Goal: Task Accomplishment & Management: Manage account settings

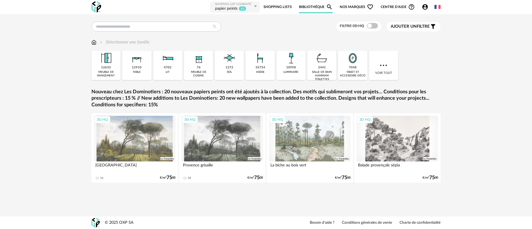
click at [275, 7] on link "Shopping Lists" at bounding box center [277, 7] width 28 height 12
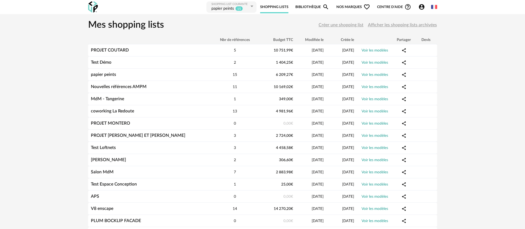
click at [335, 25] on span "Créer une shopping list" at bounding box center [341, 25] width 45 height 4
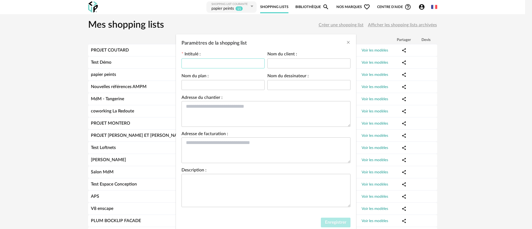
click at [209, 62] on input "Paramètres de la shopping list" at bounding box center [222, 63] width 83 height 10
type input "******"
click at [332, 222] on span "Enregistrer" at bounding box center [335, 222] width 21 height 4
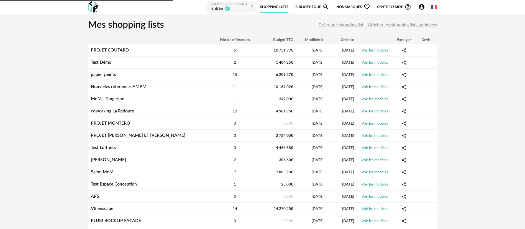
type input "******"
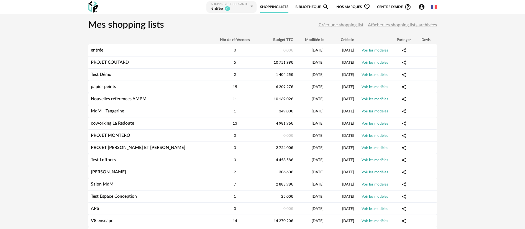
click at [305, 7] on link "Bibliothèque Magnify icon" at bounding box center [312, 7] width 34 height 12
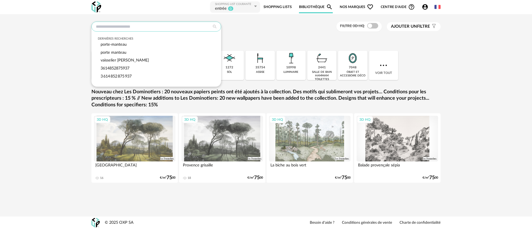
click at [104, 24] on input "text" at bounding box center [156, 27] width 130 height 10
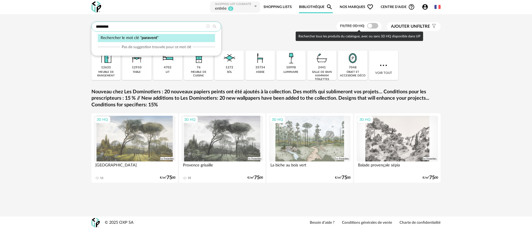
type input "********"
click at [352, 28] on span "Filtre 3D HQ" at bounding box center [352, 26] width 24 height 4
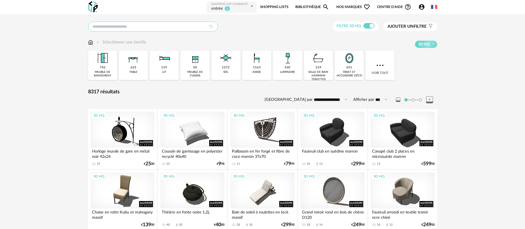
click at [125, 24] on input "text" at bounding box center [153, 27] width 130 height 10
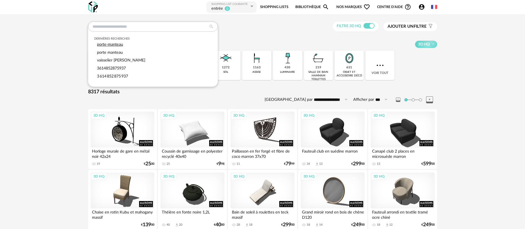
click at [123, 45] on div "porte-manteau" at bounding box center [152, 45] width 117 height 8
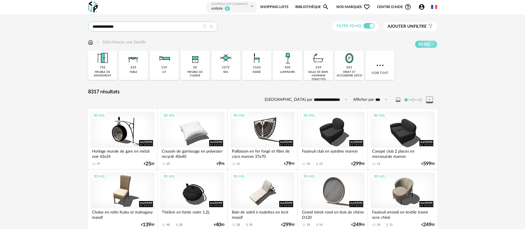
click at [176, 25] on input "**********" at bounding box center [153, 27] width 130 height 10
type input "**********"
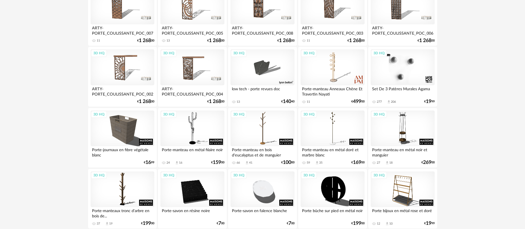
scroll to position [166, 0]
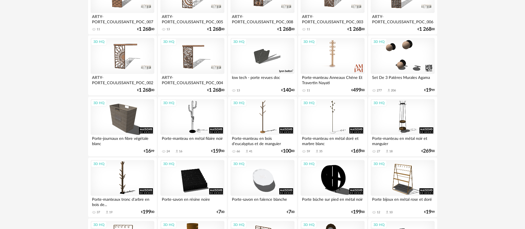
click at [334, 56] on div "3D HQ" at bounding box center [333, 56] width 64 height 36
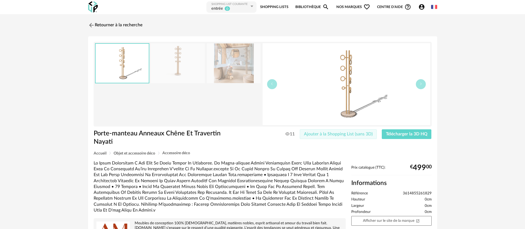
click at [357, 133] on span "Ajouter à la Shopping List (sans 3D)" at bounding box center [338, 134] width 69 height 4
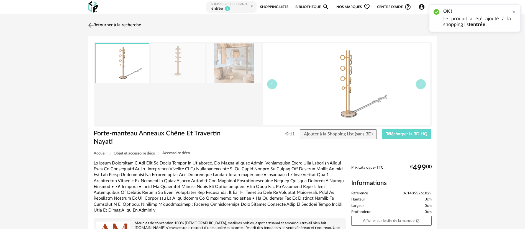
click at [118, 23] on link "Retourner à la recherche" at bounding box center [114, 25] width 54 height 12
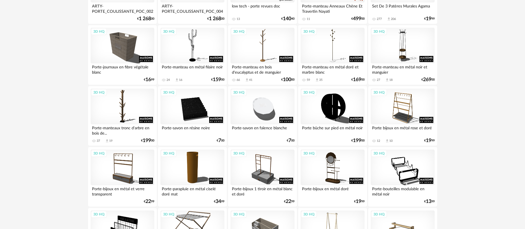
scroll to position [249, 0]
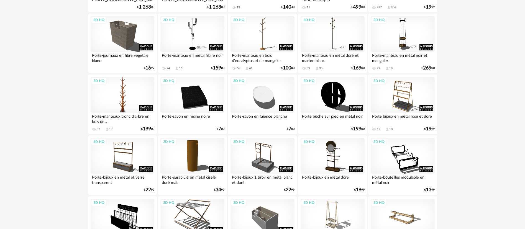
click at [130, 96] on div "3D HQ" at bounding box center [123, 95] width 64 height 36
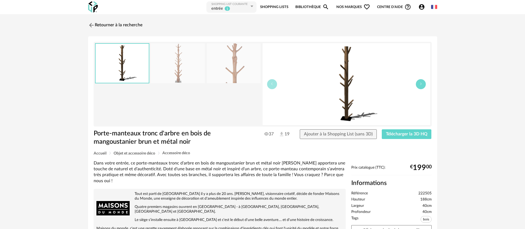
click at [420, 87] on button "button" at bounding box center [421, 84] width 10 height 10
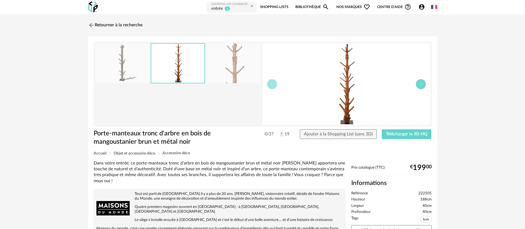
click at [420, 87] on button "button" at bounding box center [421, 84] width 10 height 10
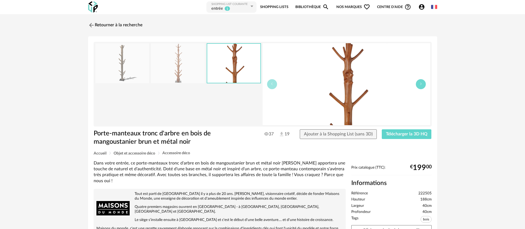
click at [420, 87] on button "button" at bounding box center [421, 84] width 10 height 10
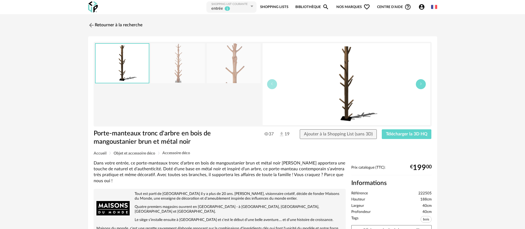
click at [420, 87] on button "button" at bounding box center [421, 84] width 10 height 10
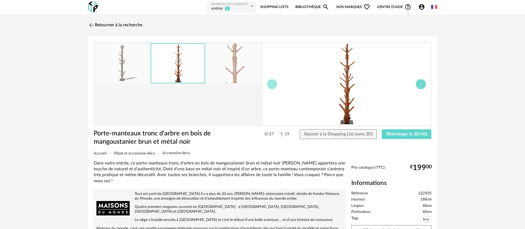
click at [420, 87] on button "button" at bounding box center [421, 84] width 10 height 10
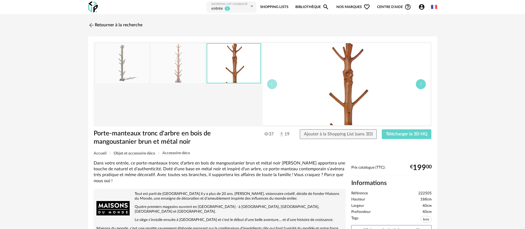
click at [420, 87] on button "button" at bounding box center [421, 84] width 10 height 10
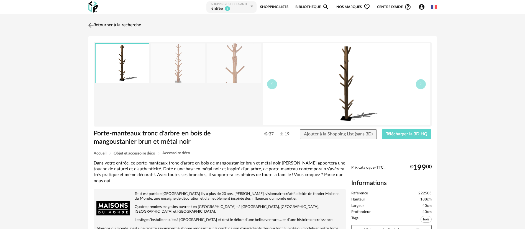
click at [104, 26] on link "Retourner à la recherche" at bounding box center [114, 25] width 54 height 12
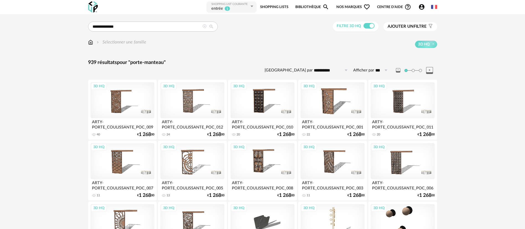
click at [366, 29] on div "Filtre 3D HQ" at bounding box center [356, 27] width 46 height 10
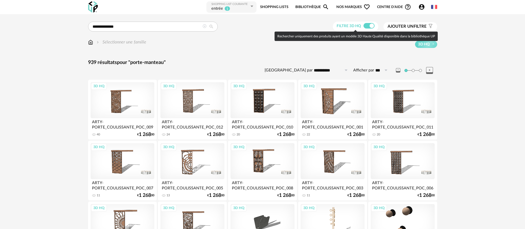
click at [370, 24] on span at bounding box center [368, 26] width 11 height 6
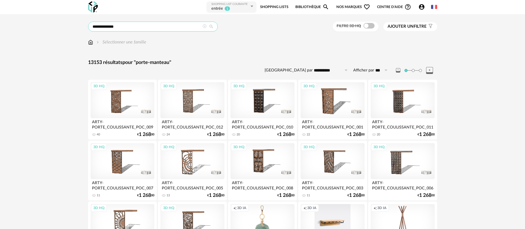
click at [130, 25] on input "**********" at bounding box center [153, 27] width 130 height 10
type input "**********"
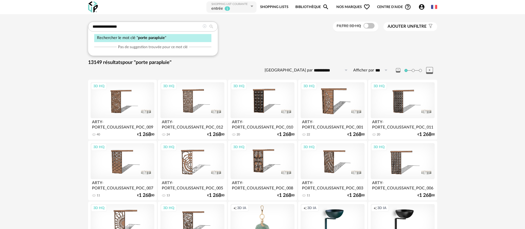
click at [350, 7] on span "Nos marques Heart Outline icon" at bounding box center [353, 7] width 34 height 12
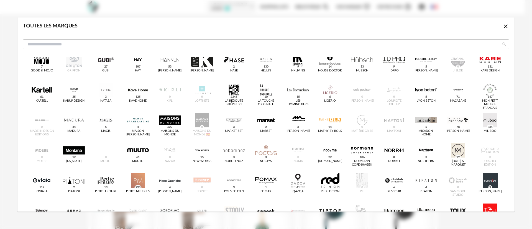
scroll to position [125, 0]
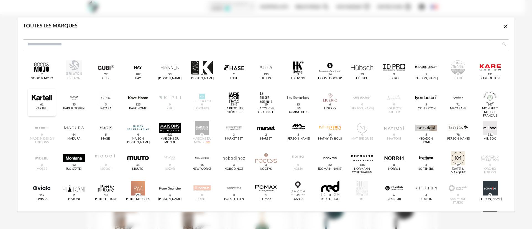
click at [40, 98] on div "dialog" at bounding box center [42, 98] width 22 height 14
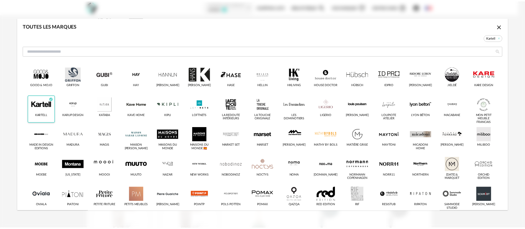
scroll to position [131, 0]
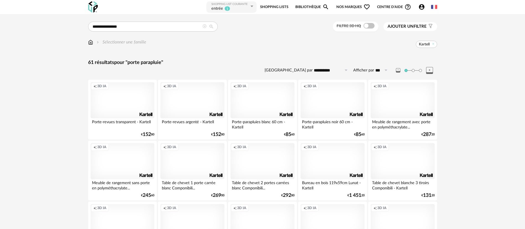
click at [332, 100] on div "Creation icon 3D IA" at bounding box center [333, 100] width 64 height 36
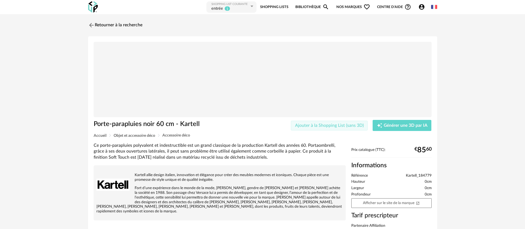
click at [300, 124] on span "Ajouter à la Shopping List (sans 3D)" at bounding box center [329, 125] width 69 height 4
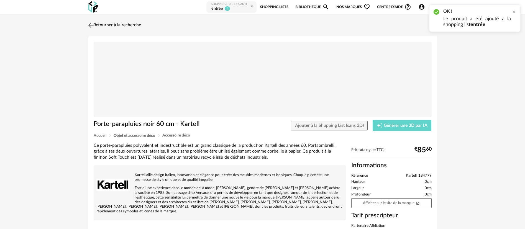
click at [97, 24] on link "Retourner à la recherche" at bounding box center [114, 25] width 54 height 12
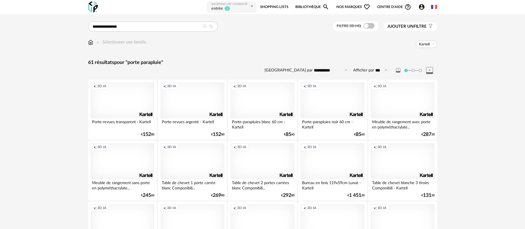
click at [345, 3] on span "Nos marques Heart Outline icon" at bounding box center [353, 7] width 34 height 12
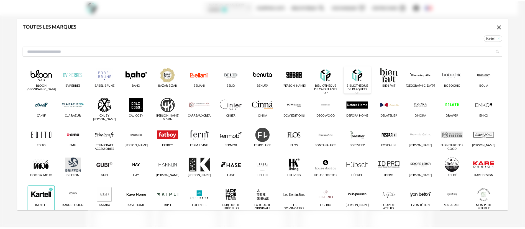
scroll to position [83, 0]
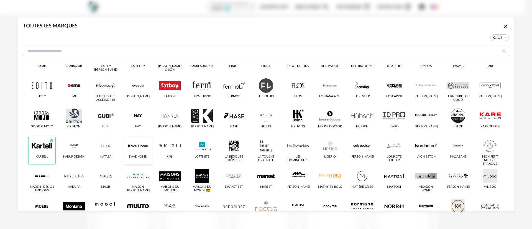
click at [139, 143] on div "dialog" at bounding box center [138, 146] width 22 height 14
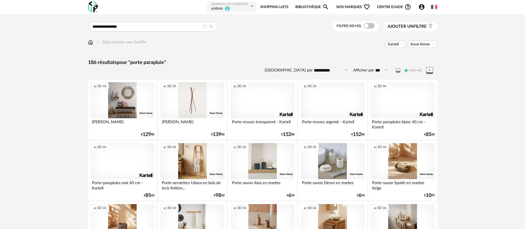
click at [129, 99] on div "Creation icon 3D IA" at bounding box center [123, 100] width 64 height 36
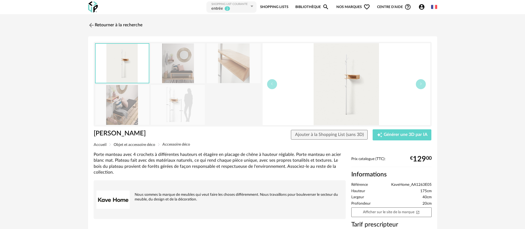
click at [126, 100] on img at bounding box center [122, 105] width 54 height 40
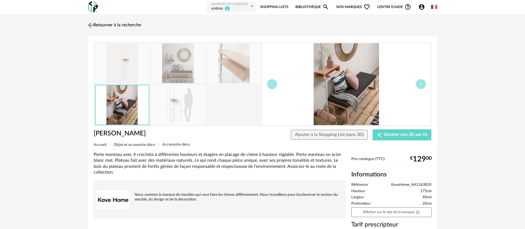
click at [126, 22] on link "Retourner à la recherche" at bounding box center [114, 25] width 54 height 12
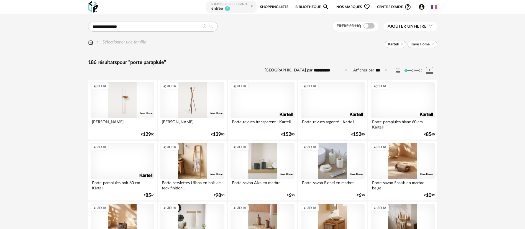
click at [351, 9] on span "Nos marques Heart Outline icon" at bounding box center [353, 7] width 34 height 12
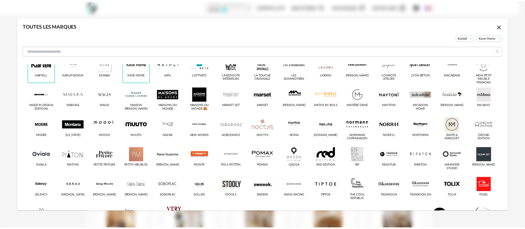
scroll to position [166, 0]
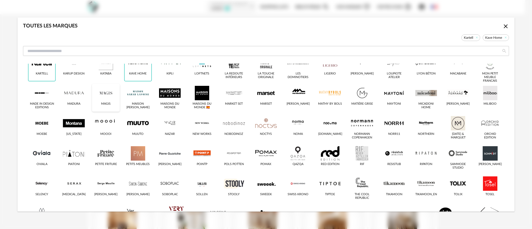
click at [109, 95] on div "dialog" at bounding box center [106, 93] width 22 height 14
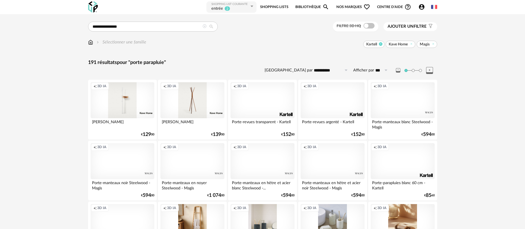
click at [381, 45] on icon at bounding box center [381, 44] width 4 height 4
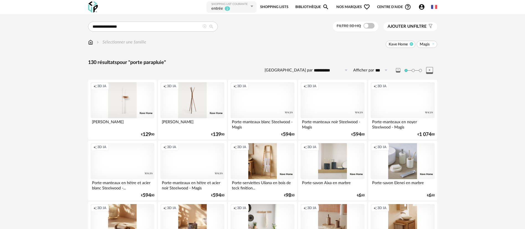
click at [412, 45] on icon at bounding box center [412, 44] width 4 height 4
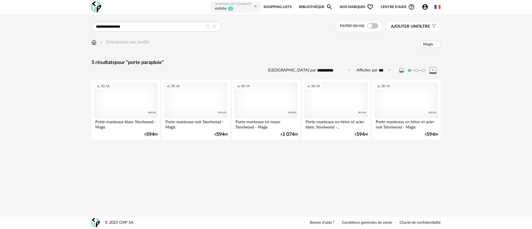
click at [193, 100] on div "Creation icon 3D IA" at bounding box center [196, 100] width 64 height 36
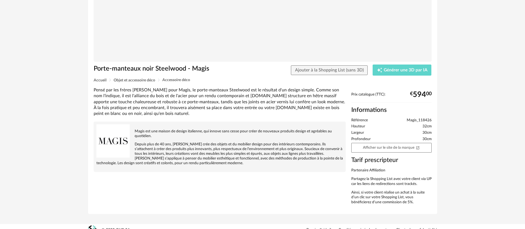
scroll to position [63, 0]
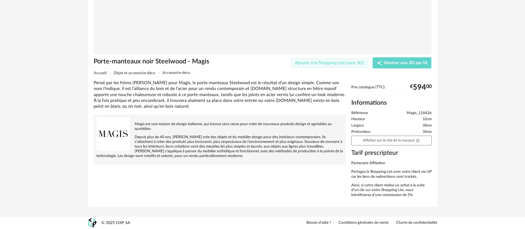
click at [301, 63] on span "Ajouter à la Shopping List (sans 3D)" at bounding box center [329, 63] width 69 height 4
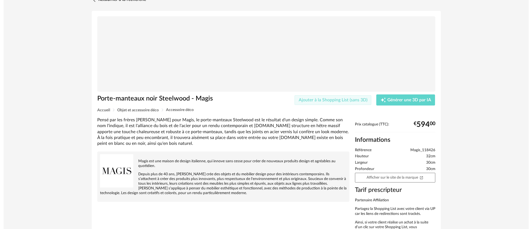
scroll to position [0, 0]
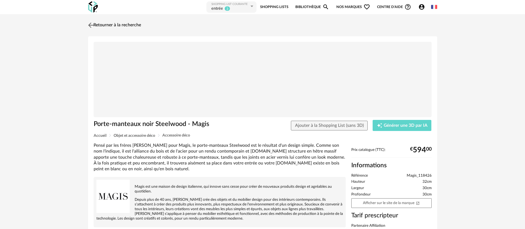
click at [139, 25] on link "Retourner à la recherche" at bounding box center [114, 25] width 54 height 12
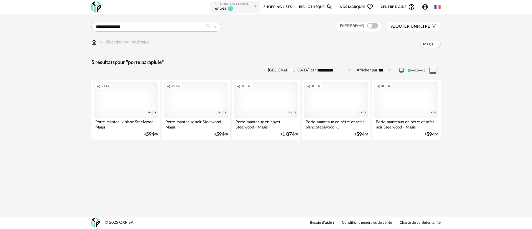
click at [207, 27] on icon at bounding box center [208, 26] width 4 height 4
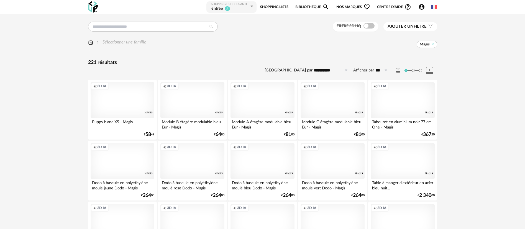
click at [347, 6] on span "Nos marques Heart Outline icon" at bounding box center [353, 7] width 34 height 12
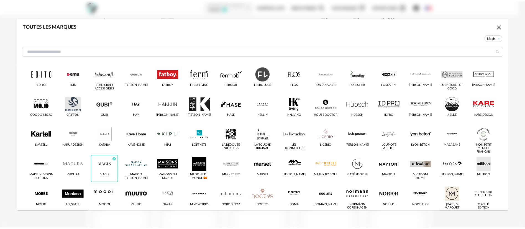
scroll to position [166, 0]
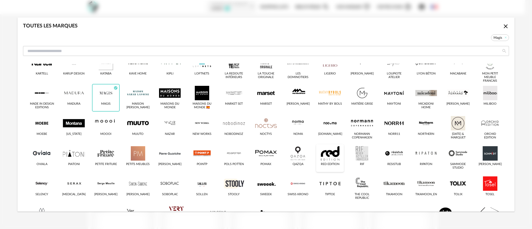
click at [331, 153] on div "dialog" at bounding box center [330, 153] width 22 height 14
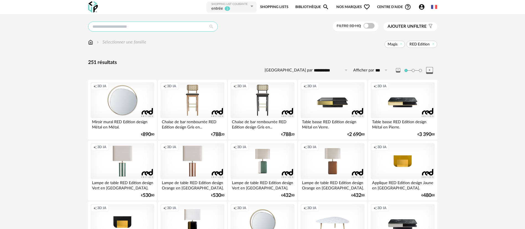
click at [133, 29] on input "text" at bounding box center [153, 27] width 130 height 10
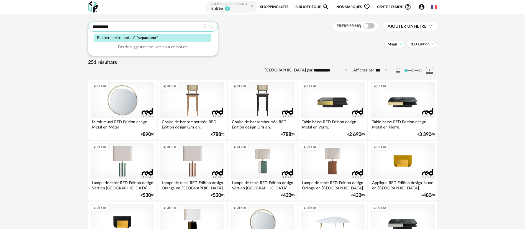
type input "**********"
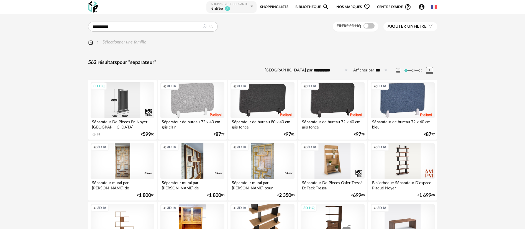
click at [126, 104] on div "3D HQ" at bounding box center [123, 100] width 64 height 36
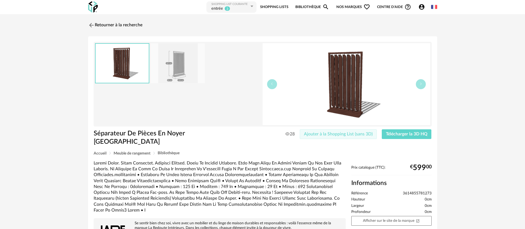
click at [350, 133] on span "Ajouter à la Shopping List (sans 3D)" at bounding box center [338, 134] width 69 height 4
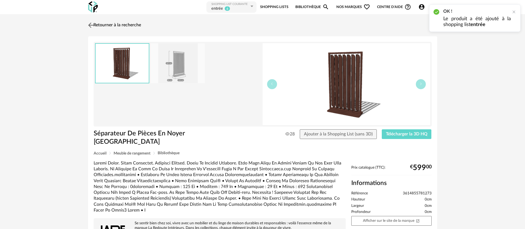
click at [119, 24] on link "Retourner à la recherche" at bounding box center [114, 25] width 54 height 12
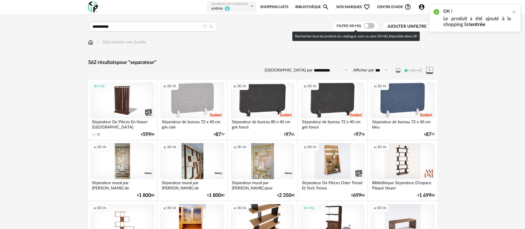
click at [368, 26] on span at bounding box center [368, 26] width 11 height 6
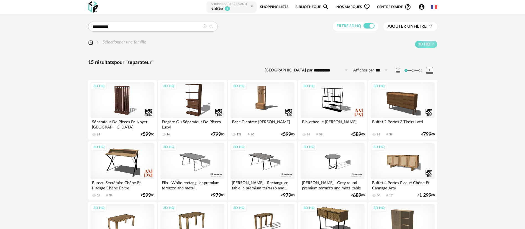
click at [203, 26] on icon at bounding box center [204, 26] width 4 height 4
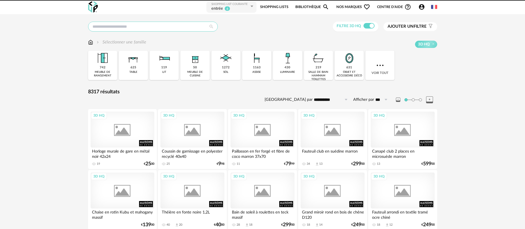
click at [197, 27] on input "text" at bounding box center [153, 27] width 130 height 10
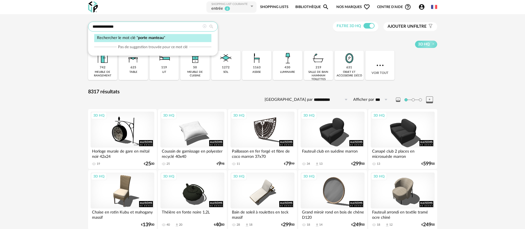
type input "**********"
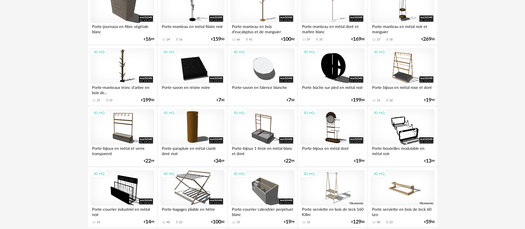
scroll to position [291, 0]
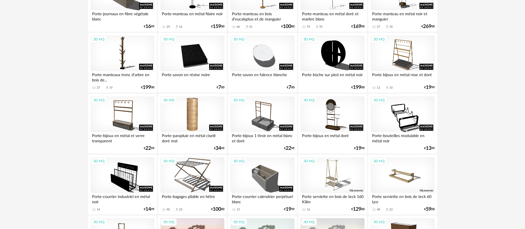
click at [199, 107] on div "3D HQ" at bounding box center [192, 114] width 64 height 36
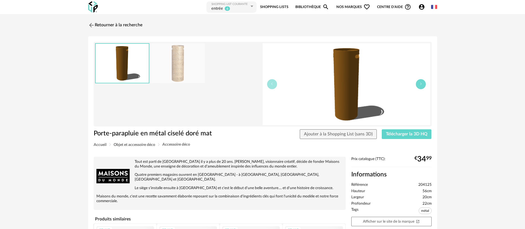
click at [421, 86] on button "button" at bounding box center [421, 84] width 10 height 10
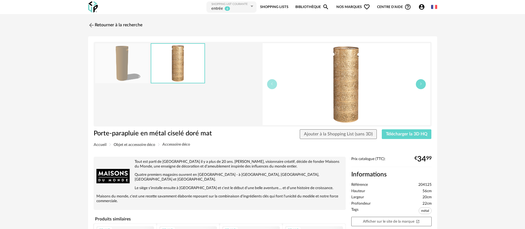
click at [421, 86] on button "button" at bounding box center [421, 84] width 10 height 10
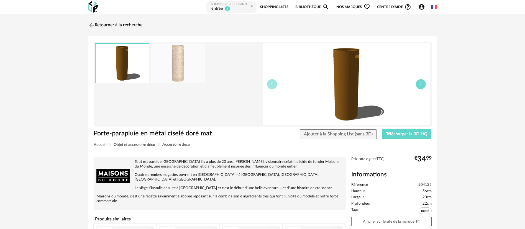
click at [421, 86] on button "button" at bounding box center [421, 84] width 10 height 10
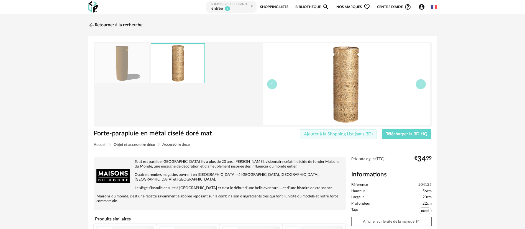
click at [356, 135] on span "Ajouter à la Shopping List (sans 3D)" at bounding box center [338, 134] width 69 height 4
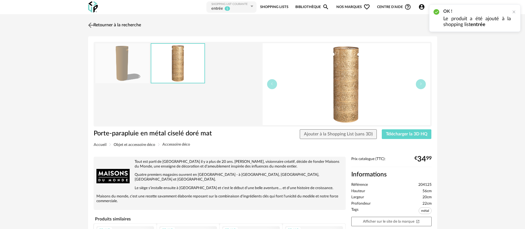
click at [132, 24] on link "Retourner à la recherche" at bounding box center [114, 25] width 54 height 12
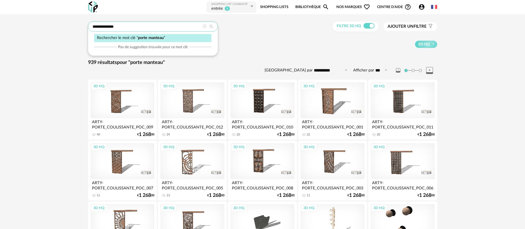
drag, startPoint x: 164, startPoint y: 28, endPoint x: 84, endPoint y: 28, distance: 79.2
type input "**********"
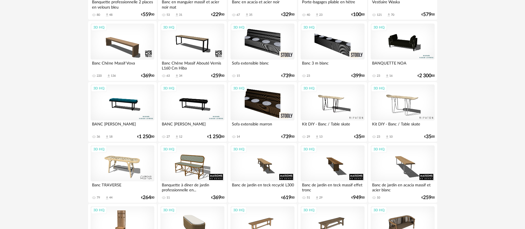
scroll to position [499, 0]
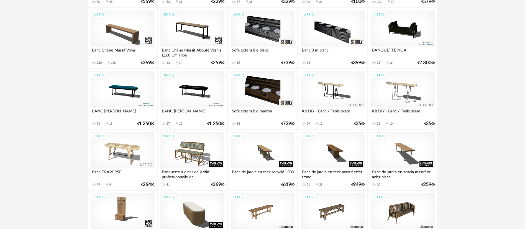
click at [259, 34] on div "3D HQ" at bounding box center [262, 29] width 64 height 36
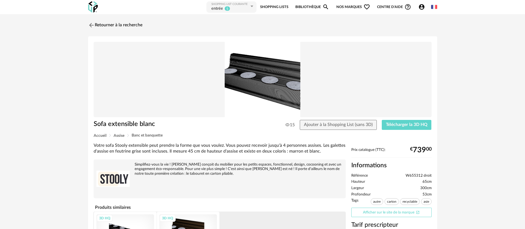
click at [396, 214] on link "Afficher sur le site de la marque Open In New icon" at bounding box center [391, 213] width 80 height 10
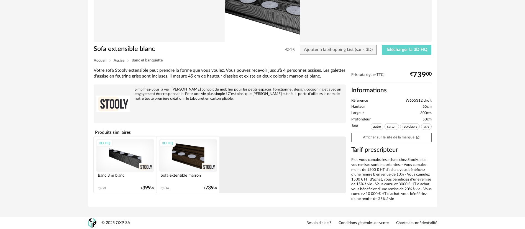
scroll to position [75, 0]
click at [186, 148] on div "3D HQ" at bounding box center [188, 155] width 58 height 32
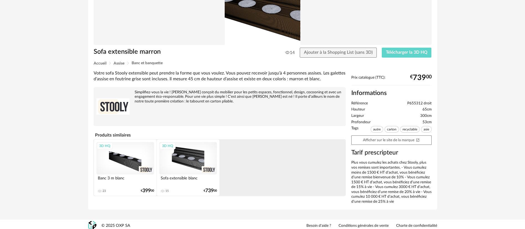
scroll to position [75, 0]
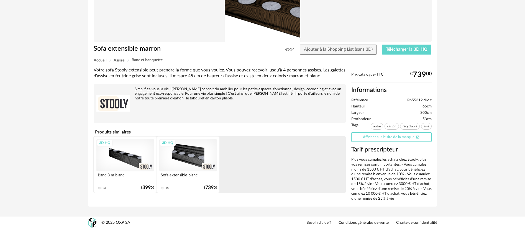
click at [366, 136] on link "Afficher sur le site de la marque Open In New icon" at bounding box center [391, 137] width 80 height 10
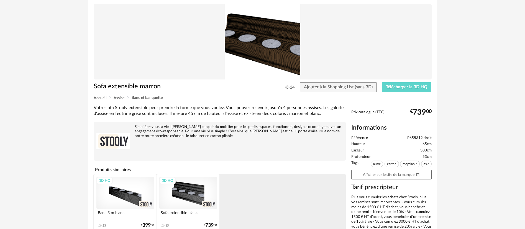
scroll to position [0, 0]
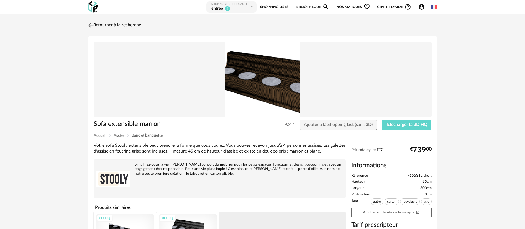
click at [137, 24] on link "Retourner à la recherche" at bounding box center [114, 25] width 54 height 12
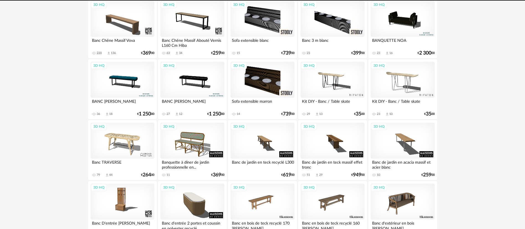
scroll to position [508, 0]
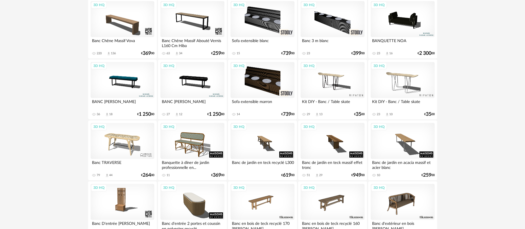
click at [268, 84] on div "3D HQ" at bounding box center [262, 80] width 64 height 36
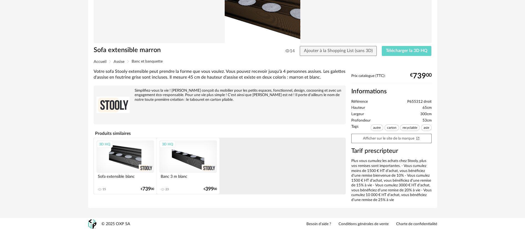
scroll to position [75, 0]
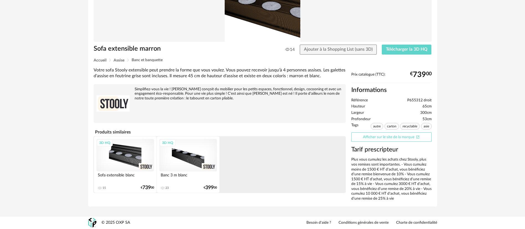
click at [392, 134] on link "Afficher sur le site de la marque Open In New icon" at bounding box center [391, 137] width 80 height 10
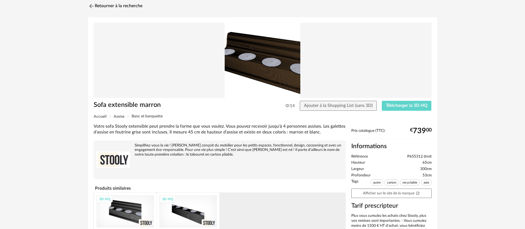
scroll to position [0, 0]
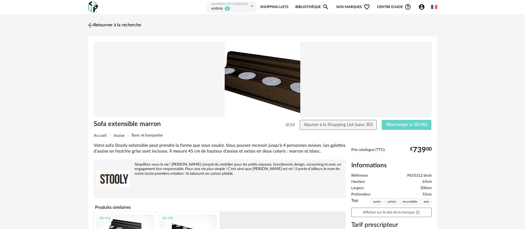
click at [131, 22] on link "Retourner à la recherche" at bounding box center [114, 25] width 54 height 12
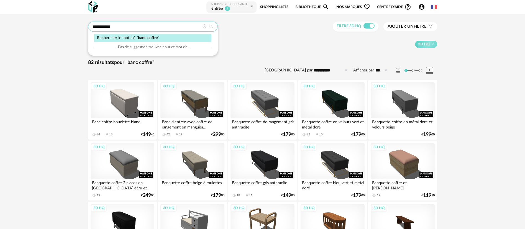
drag, startPoint x: 121, startPoint y: 25, endPoint x: 71, endPoint y: 26, distance: 49.3
type input "******"
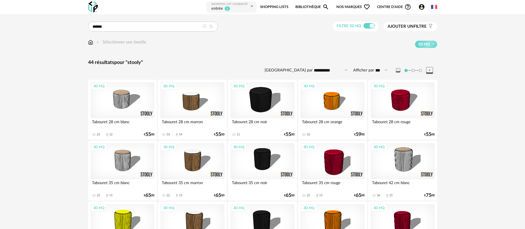
click at [126, 156] on div "3D HQ" at bounding box center [123, 161] width 64 height 36
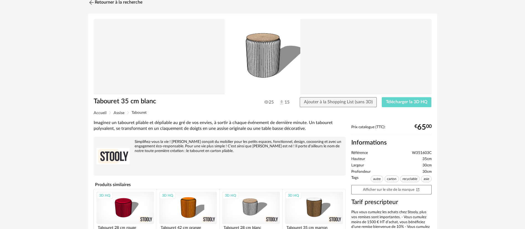
scroll to position [42, 0]
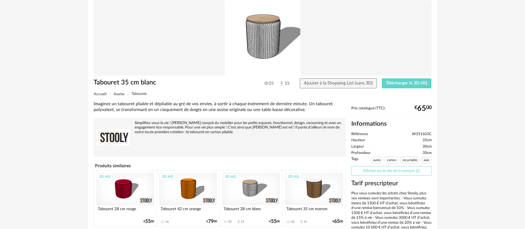
click at [395, 169] on link "Afficher sur le site de la marque Open In New icon" at bounding box center [391, 171] width 80 height 10
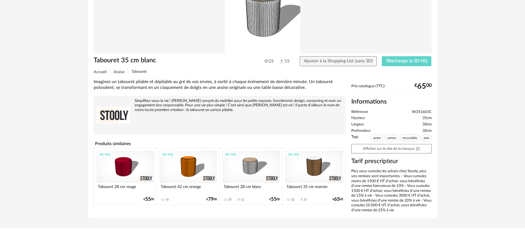
scroll to position [75, 0]
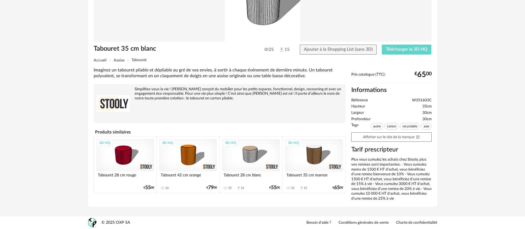
click at [313, 154] on div "3D HQ" at bounding box center [314, 155] width 58 height 32
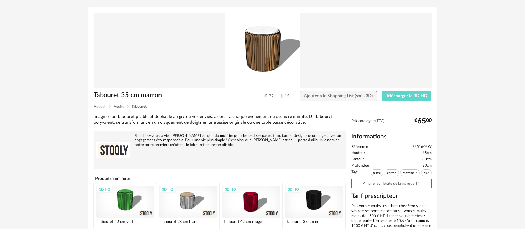
scroll to position [42, 0]
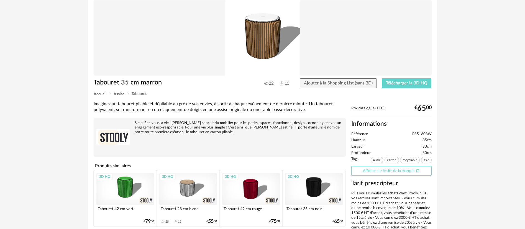
click at [379, 168] on link "Afficher sur le site de la marque Open In New icon" at bounding box center [391, 171] width 80 height 10
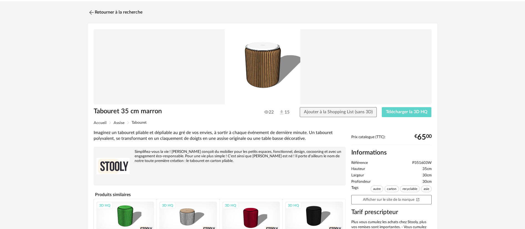
scroll to position [0, 0]
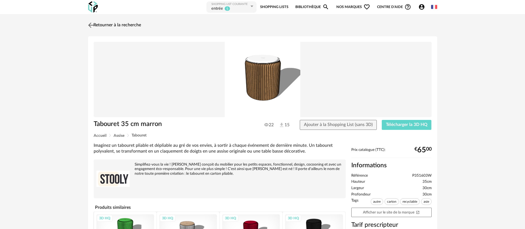
click at [120, 23] on link "Retourner à la recherche" at bounding box center [114, 25] width 54 height 12
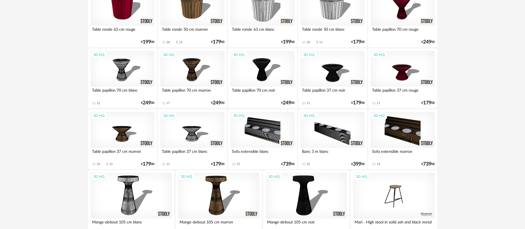
scroll to position [432, 0]
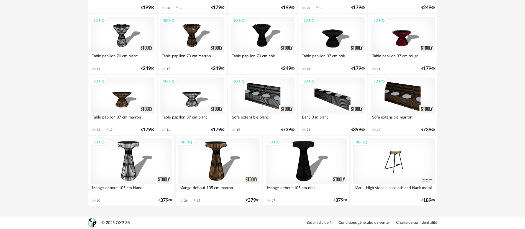
click at [266, 92] on div "3D HQ" at bounding box center [262, 96] width 64 height 36
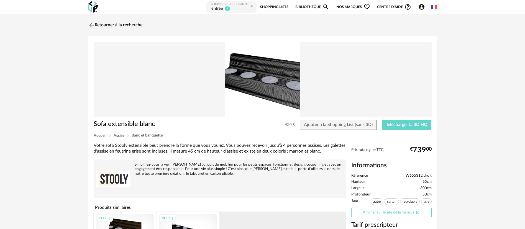
click at [379, 213] on link "Afficher sur le site de la marque Open In New icon" at bounding box center [391, 213] width 80 height 10
click at [132, 26] on link "Retourner à la recherche" at bounding box center [114, 25] width 54 height 12
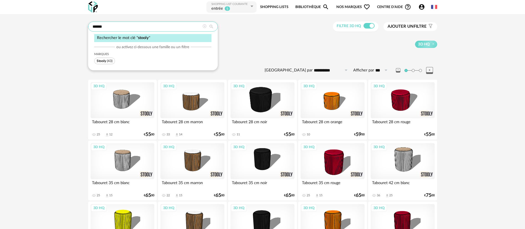
drag, startPoint x: 140, startPoint y: 30, endPoint x: 83, endPoint y: 29, distance: 57.1
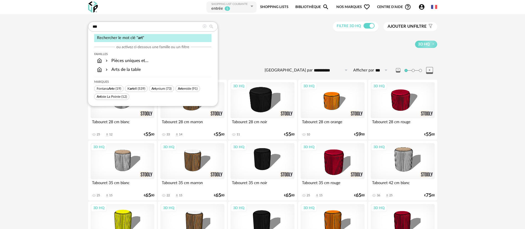
click at [156, 88] on span "Art" at bounding box center [154, 88] width 4 height 3
type input "******"
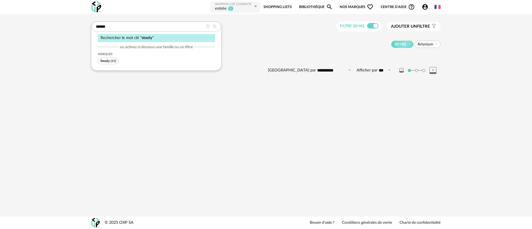
click at [208, 26] on icon at bounding box center [208, 26] width 4 height 4
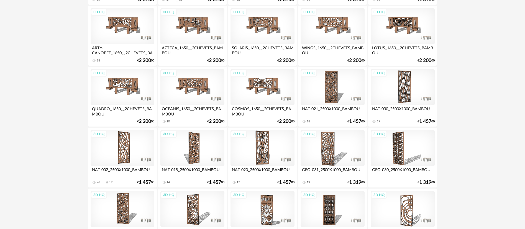
scroll to position [623, 0]
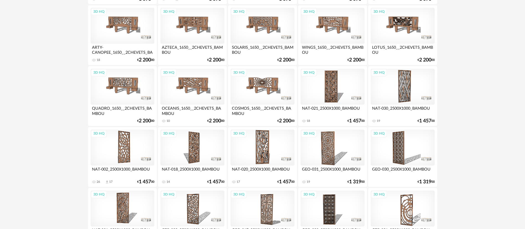
click at [404, 85] on div "3D HQ" at bounding box center [403, 87] width 64 height 36
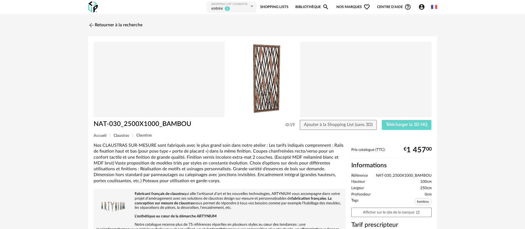
click at [277, 8] on link "Shopping Lists" at bounding box center [274, 7] width 28 height 12
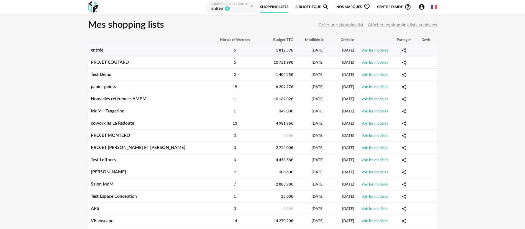
click at [94, 50] on link "entrée" at bounding box center [97, 50] width 12 height 4
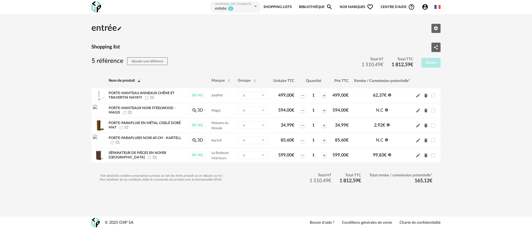
click at [286, 7] on link "Shopping Lists" at bounding box center [277, 7] width 28 height 12
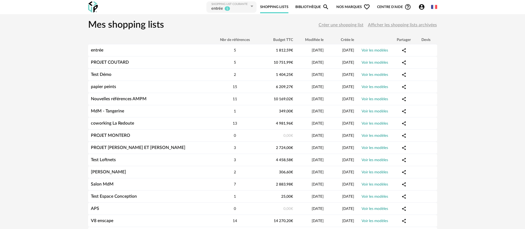
click at [306, 5] on link "Bibliothèque Magnify icon" at bounding box center [312, 7] width 34 height 12
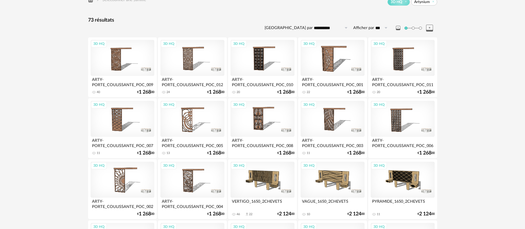
scroll to position [42, 0]
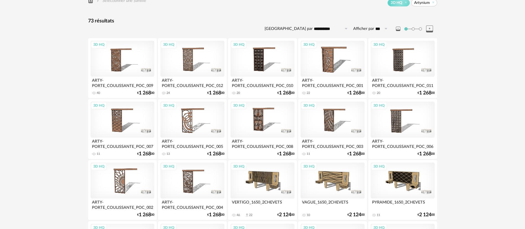
click at [120, 61] on div "3D HQ" at bounding box center [123, 59] width 64 height 36
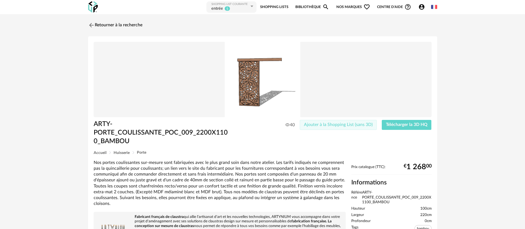
click at [343, 124] on span "Ajouter à la Shopping List (sans 3D)" at bounding box center [338, 124] width 69 height 4
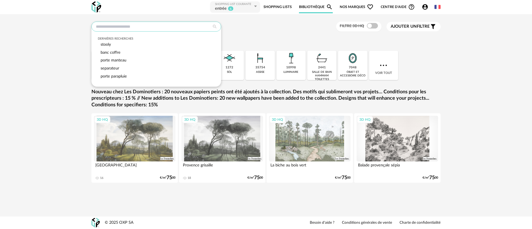
click at [130, 25] on input "text" at bounding box center [156, 27] width 130 height 10
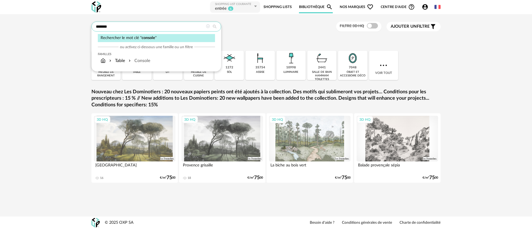
type input "*******"
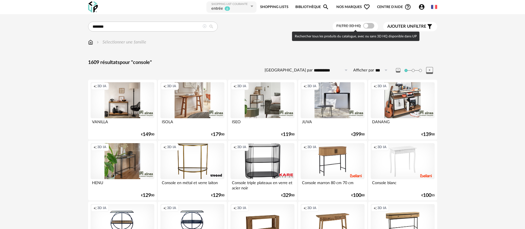
click at [369, 27] on span at bounding box center [368, 26] width 11 height 6
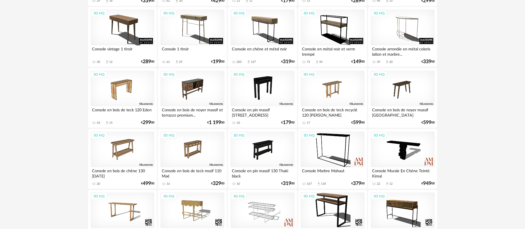
scroll to position [208, 0]
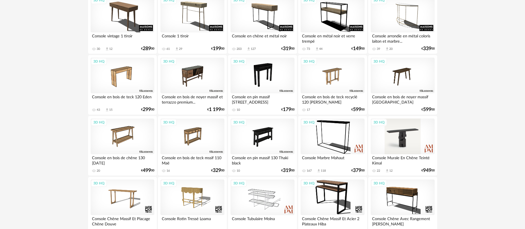
click at [404, 141] on div "3D HQ" at bounding box center [403, 137] width 64 height 36
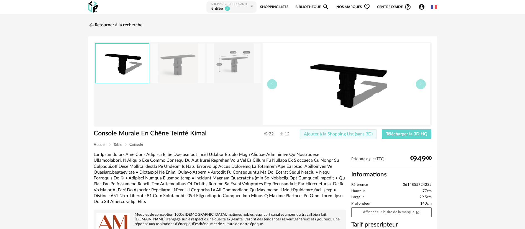
click at [355, 133] on span "Ajouter à la Shopping List (sans 3D)" at bounding box center [338, 134] width 69 height 4
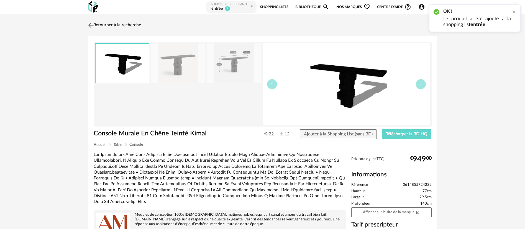
click at [107, 26] on link "Retourner à la recherche" at bounding box center [114, 25] width 54 height 12
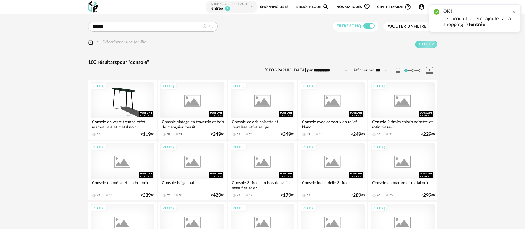
scroll to position [208, 0]
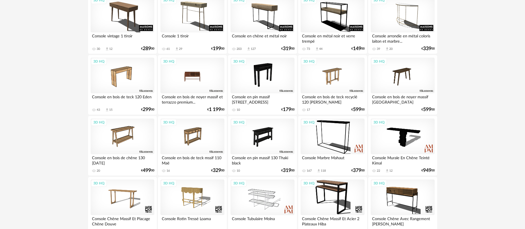
click at [192, 75] on div "3D HQ" at bounding box center [192, 76] width 64 height 36
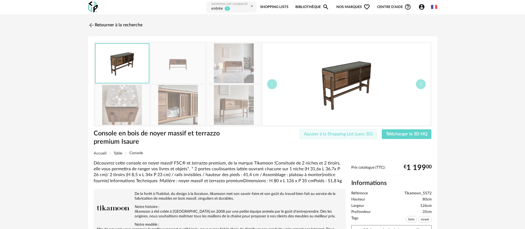
click at [350, 134] on span "Ajouter à la Shopping List (sans 3D)" at bounding box center [338, 134] width 69 height 4
click at [132, 26] on link "Retourner à la recherche" at bounding box center [114, 25] width 54 height 12
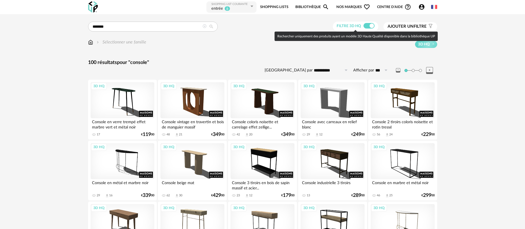
click at [365, 25] on span at bounding box center [368, 26] width 11 height 6
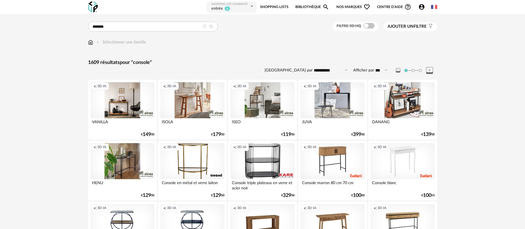
click at [339, 8] on span "Nos marques Heart Outline icon" at bounding box center [353, 7] width 34 height 12
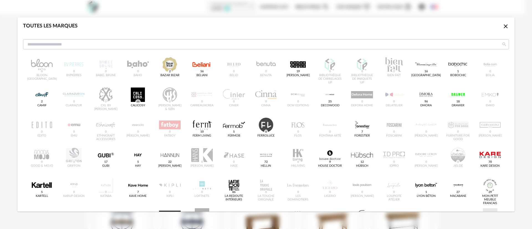
scroll to position [83, 0]
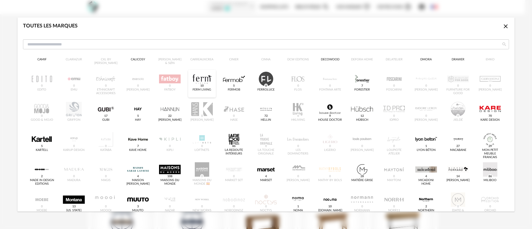
click at [201, 82] on div "dialog" at bounding box center [202, 79] width 22 height 14
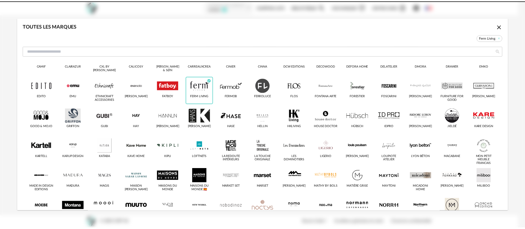
scroll to position [90, 0]
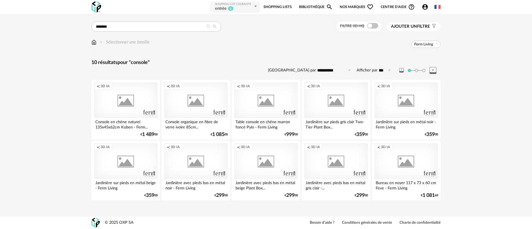
click at [275, 96] on div "Creation icon 3D IA" at bounding box center [266, 100] width 64 height 36
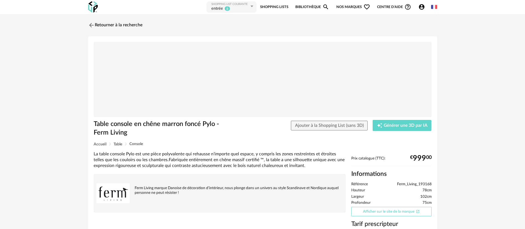
click at [391, 211] on link "Afficher sur le site de la marque Open In New icon" at bounding box center [391, 212] width 80 height 10
click at [92, 24] on img at bounding box center [91, 25] width 8 height 8
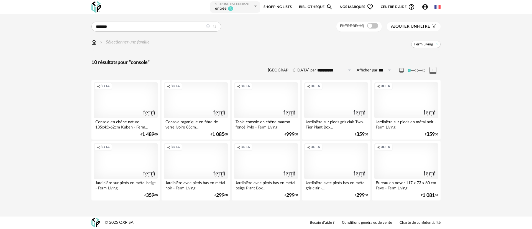
click at [198, 101] on div "Creation icon 3D IA" at bounding box center [196, 100] width 64 height 36
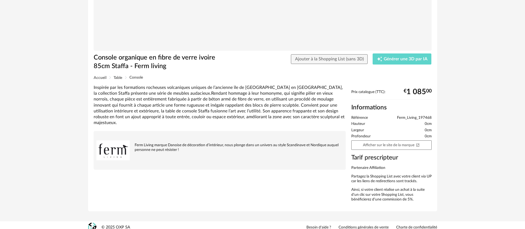
scroll to position [71, 0]
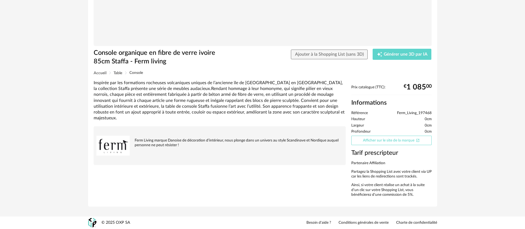
click at [387, 137] on link "Afficher sur le site de la marque Open In New icon" at bounding box center [391, 141] width 80 height 10
click at [346, 55] on span "Ajouter à la Shopping List (sans 3D)" at bounding box center [329, 54] width 69 height 4
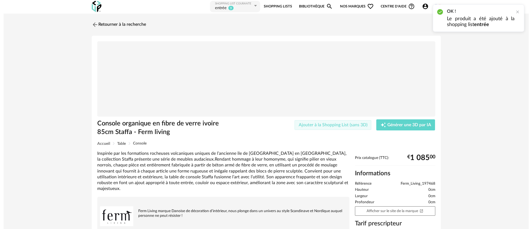
scroll to position [0, 0]
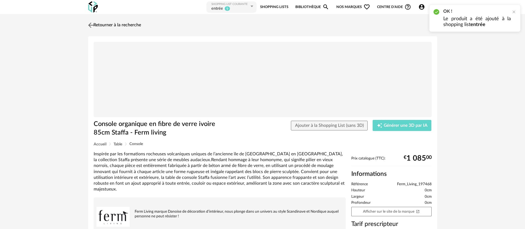
click at [110, 25] on link "Retourner à la recherche" at bounding box center [114, 25] width 54 height 12
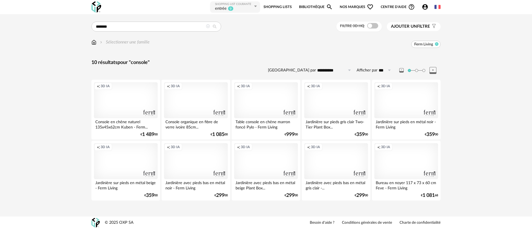
click at [436, 43] on icon at bounding box center [437, 44] width 4 height 4
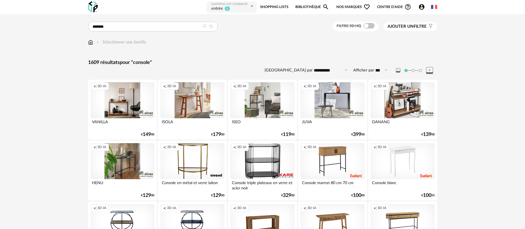
click at [342, 8] on span "Nos marques Heart Outline icon" at bounding box center [353, 7] width 34 height 12
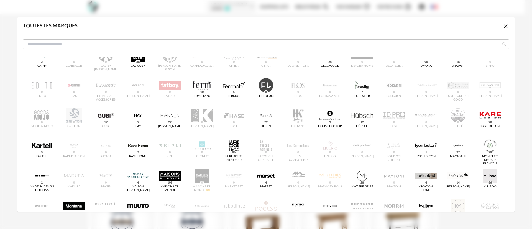
scroll to position [83, 0]
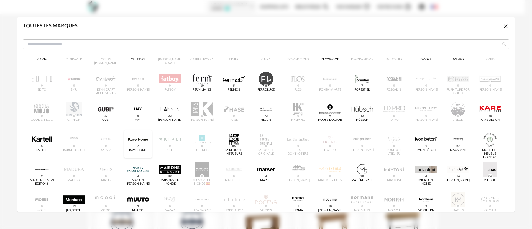
click at [134, 141] on div "dialog" at bounding box center [138, 139] width 22 height 14
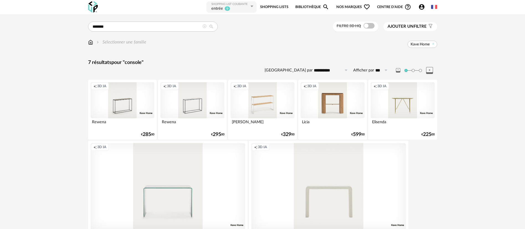
scroll to position [46, 0]
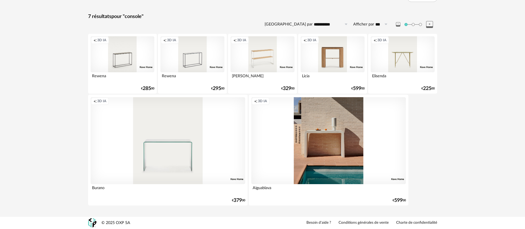
click at [343, 149] on div "Creation icon 3D IA" at bounding box center [328, 140] width 155 height 87
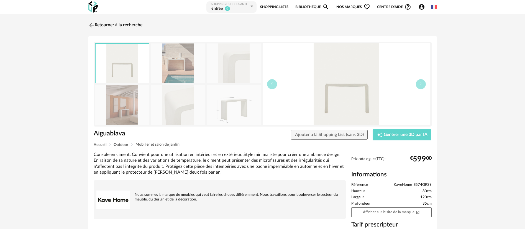
click at [126, 114] on img at bounding box center [122, 105] width 54 height 40
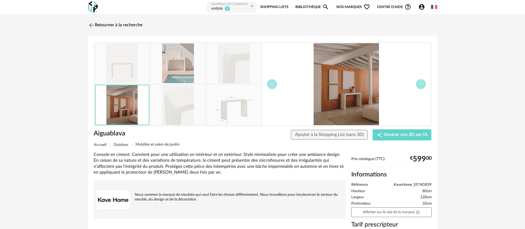
click at [185, 66] on img at bounding box center [178, 63] width 54 height 40
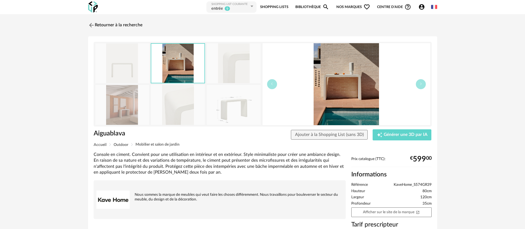
click at [114, 97] on img at bounding box center [122, 105] width 54 height 40
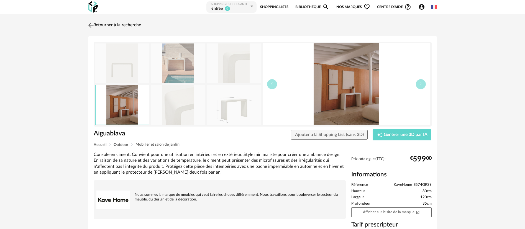
click at [116, 24] on link "Retourner à la recherche" at bounding box center [114, 25] width 54 height 12
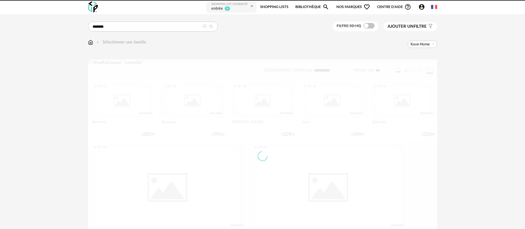
scroll to position [46, 0]
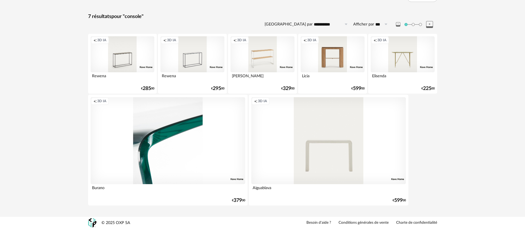
click at [182, 163] on div "Creation icon 3D IA" at bounding box center [168, 140] width 155 height 87
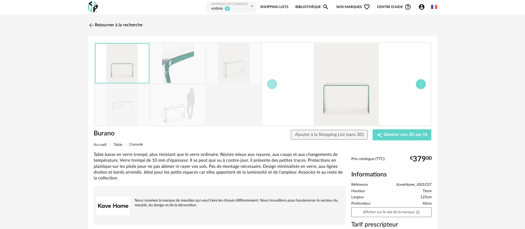
click at [419, 86] on button "button" at bounding box center [421, 84] width 10 height 10
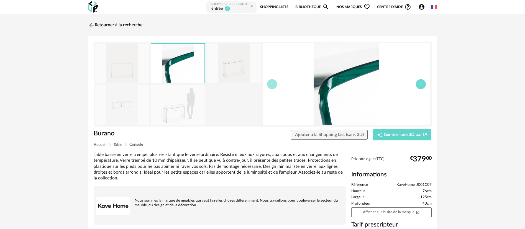
click at [419, 86] on button "button" at bounding box center [421, 84] width 10 height 10
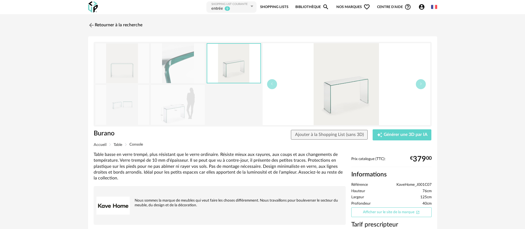
click at [403, 211] on link "Afficher sur le site de la marque Open In New icon" at bounding box center [391, 212] width 80 height 10
click at [90, 22] on img at bounding box center [91, 25] width 8 height 8
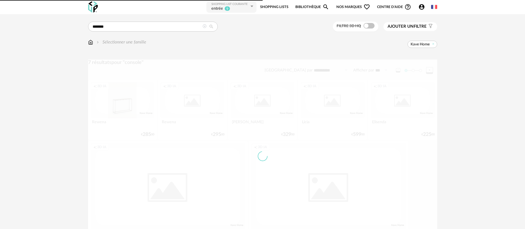
scroll to position [46, 0]
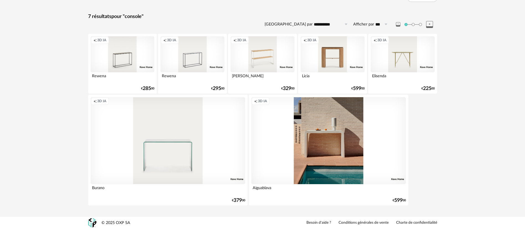
click at [316, 155] on div "Creation icon 3D IA" at bounding box center [328, 140] width 155 height 87
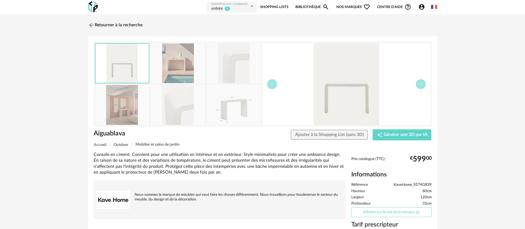
click at [366, 210] on link "Afficher sur le site de la marque Open In New icon" at bounding box center [391, 212] width 80 height 10
click at [342, 134] on span "Ajouter à la Shopping List (sans 3D)" at bounding box center [329, 134] width 69 height 4
